Goal: Task Accomplishment & Management: Complete application form

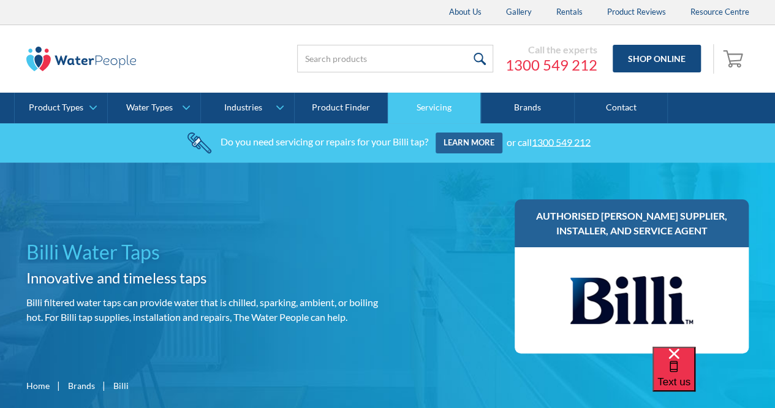
click at [432, 95] on link "Servicing" at bounding box center [434, 108] width 93 height 31
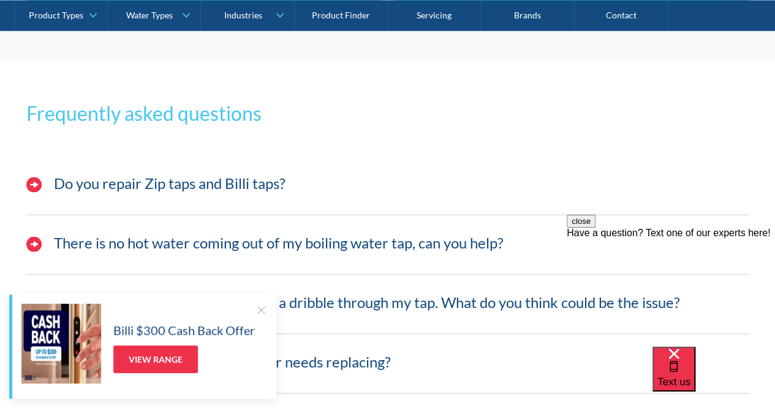
scroll to position [3187, 0]
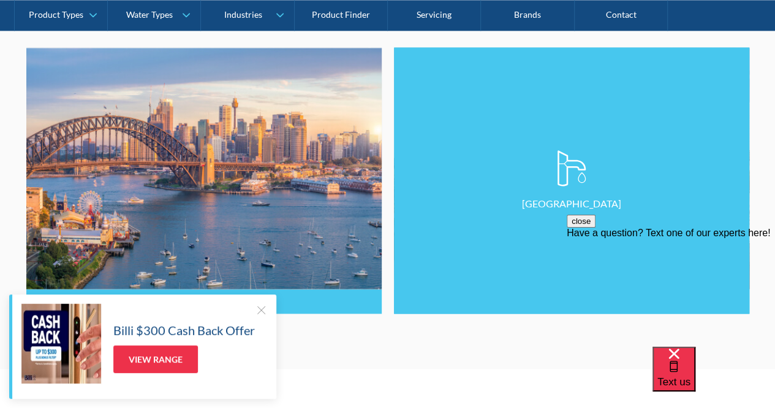
click at [488, 251] on link "Melbourne" at bounding box center [571, 180] width 355 height 267
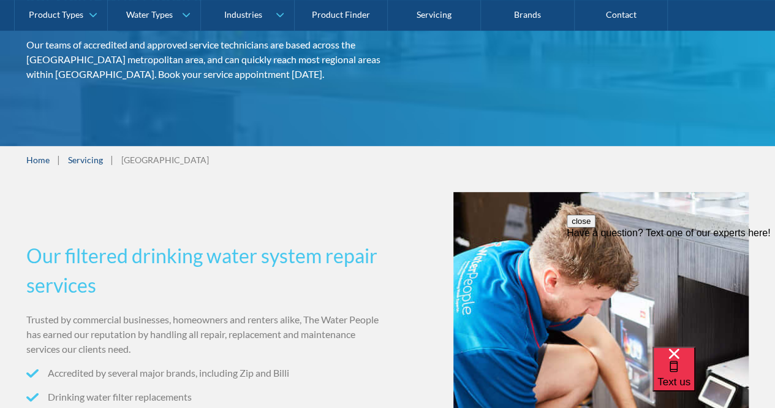
scroll to position [61, 0]
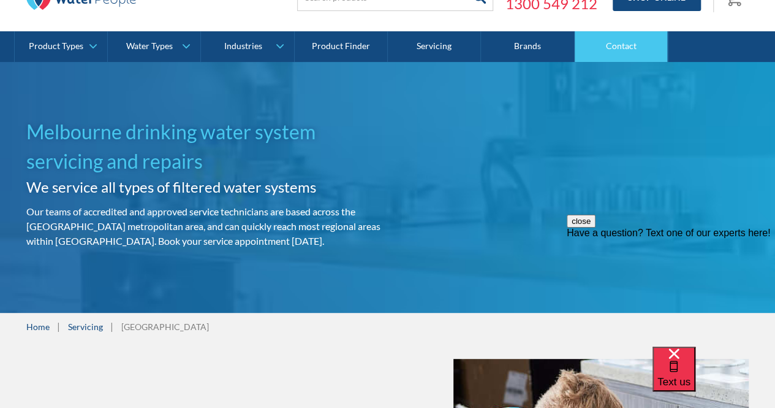
click at [580, 51] on link "Contact" at bounding box center [621, 46] width 93 height 31
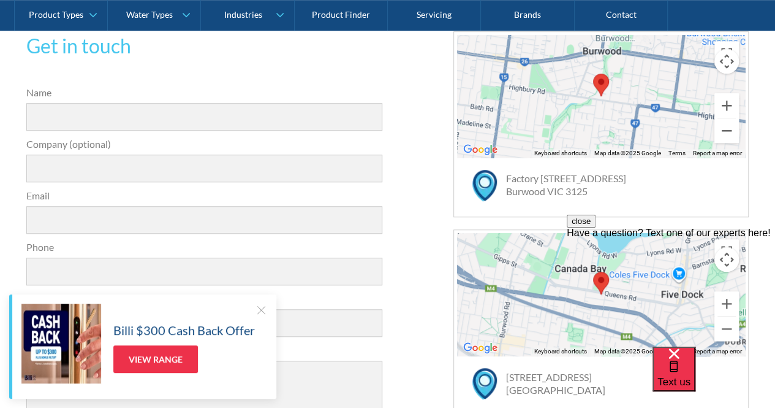
scroll to position [429, 0]
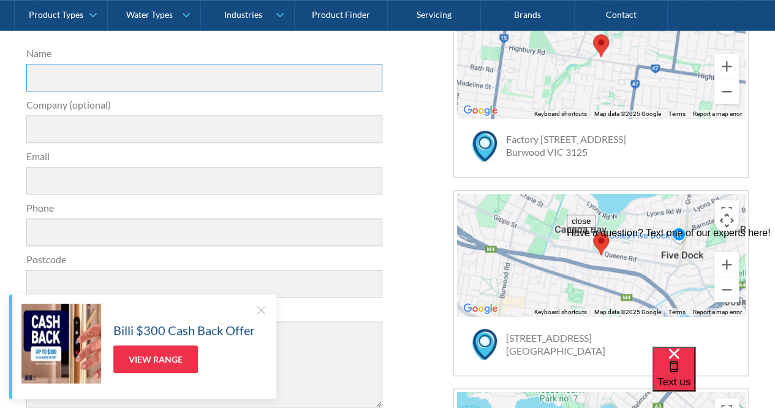
click at [118, 70] on input "Name" at bounding box center [204, 78] width 357 height 28
type input "Lara Wagstaff"
type input "Amer Sports"
type input "lara.wagstaff@amersports.com"
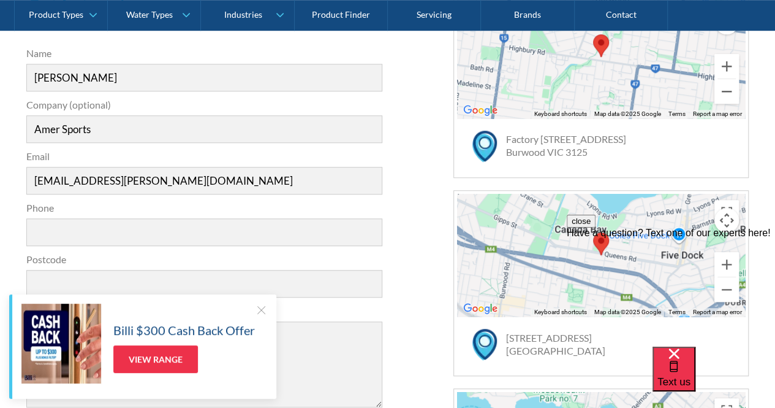
type input "0481193048"
type input "3194"
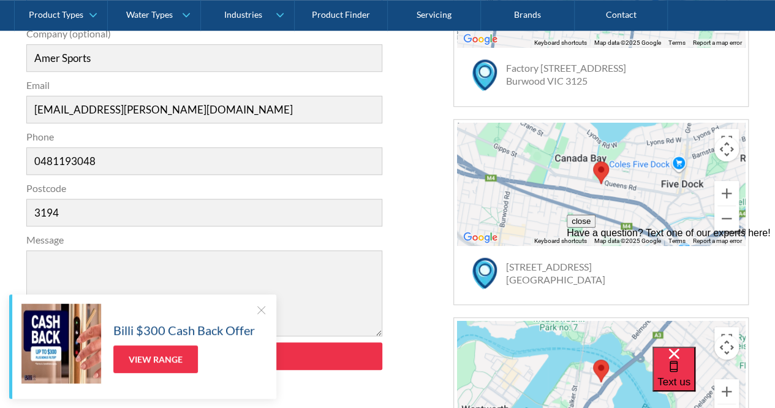
scroll to position [613, 0]
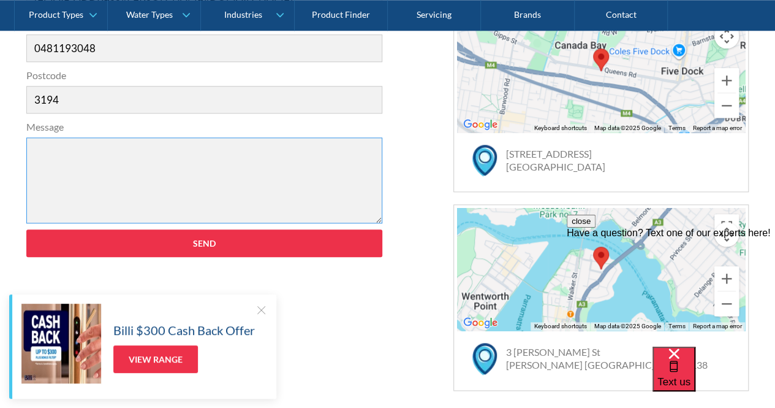
click at [149, 156] on textarea "Message" at bounding box center [204, 180] width 357 height 86
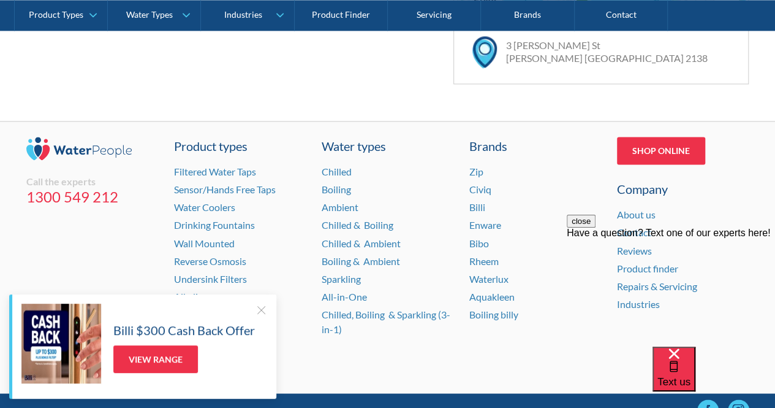
scroll to position [968, 0]
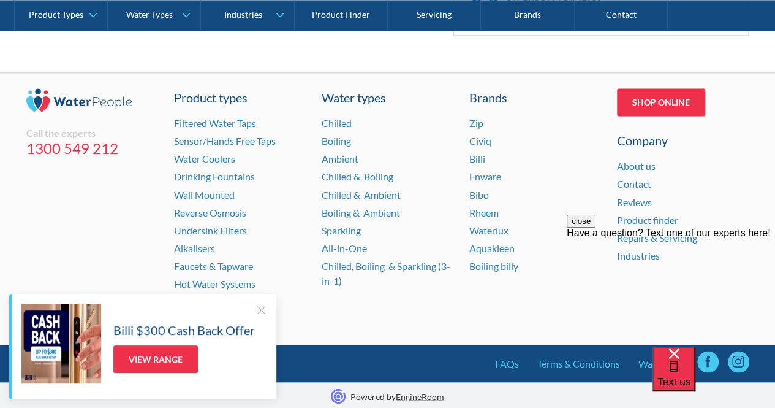
click at [25, 257] on div "Call the experts 1300 549 212 Product types Filtered Water Taps Sensor/Hands Fr…" at bounding box center [387, 208] width 775 height 272
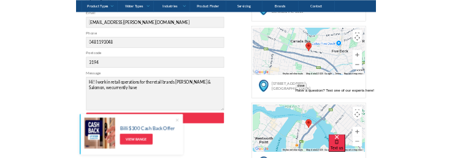
scroll to position [600, 0]
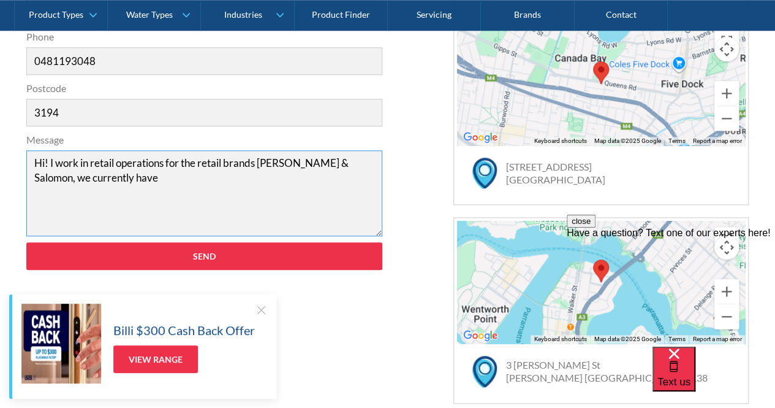
click at [107, 176] on textarea "Hi! I work in retail operations for the retail brands Wilson & Salomon, we curr…" at bounding box center [204, 193] width 357 height 86
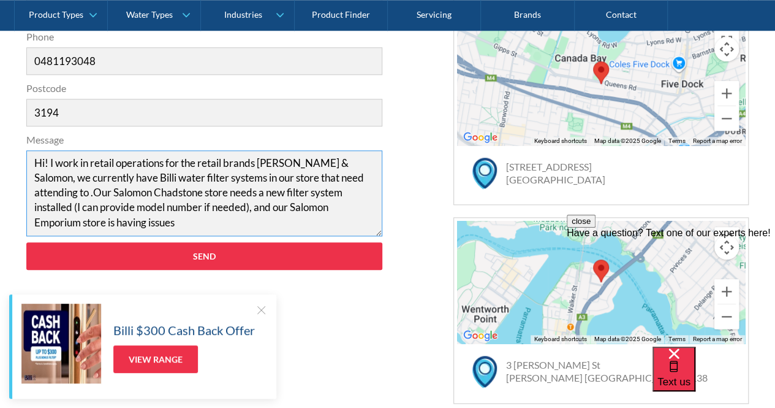
type textarea "Hi! I work in retail operations for the retail brands Wilson & Salomon, we curr…"
